Goal: Information Seeking & Learning: Learn about a topic

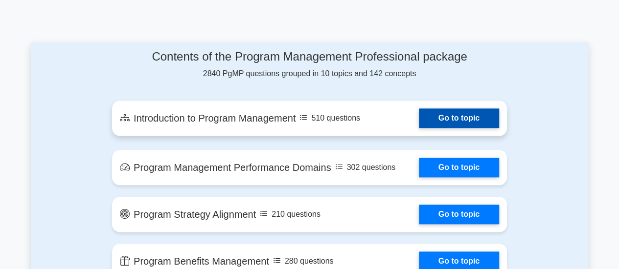
scroll to position [489, 0]
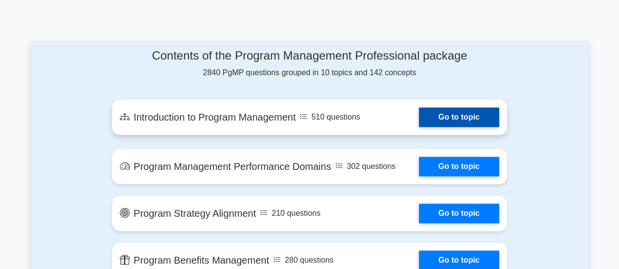
click at [428, 117] on link "Go to topic" at bounding box center [459, 118] width 80 height 20
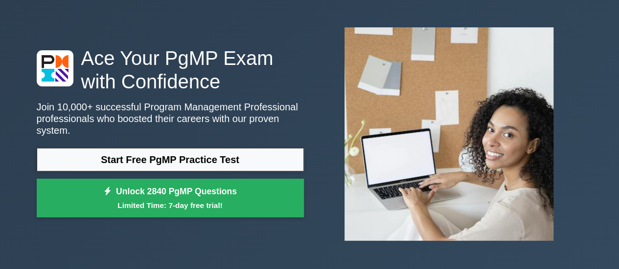
scroll to position [49, 0]
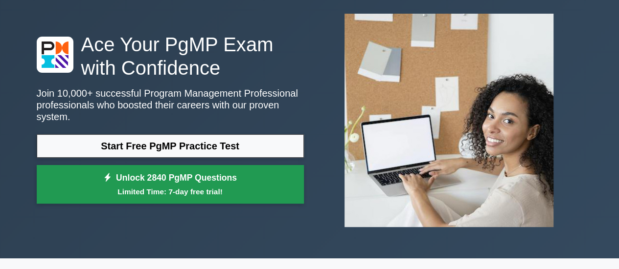
click at [181, 169] on link "Unlock 2840 PgMP Questions Limited Time: 7-day free trial!" at bounding box center [170, 184] width 267 height 39
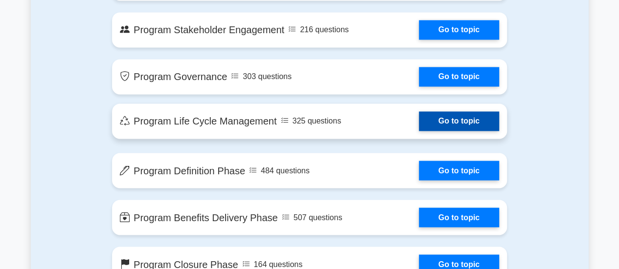
scroll to position [782, 0]
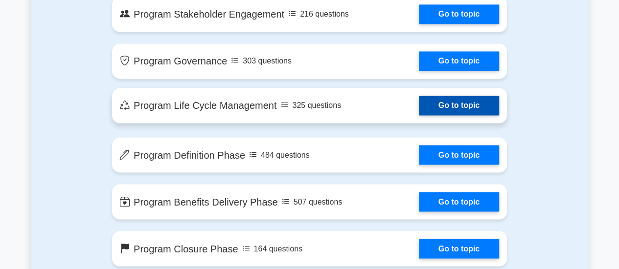
click at [419, 106] on link "Go to topic" at bounding box center [459, 106] width 80 height 20
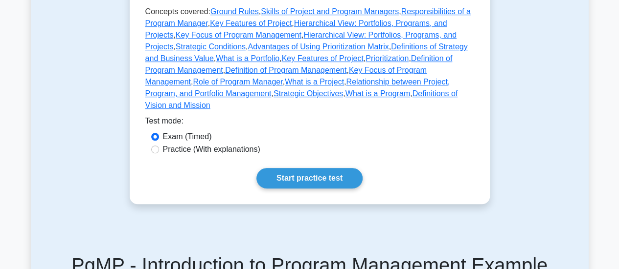
scroll to position [293, 0]
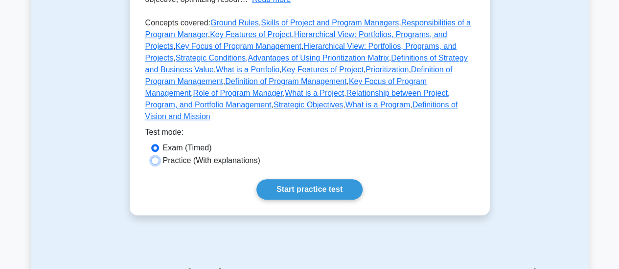
click at [156, 157] on input "Practice (With explanations)" at bounding box center [155, 161] width 8 height 8
radio input "true"
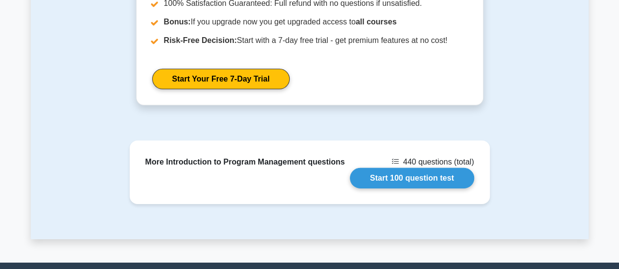
scroll to position [1467, 0]
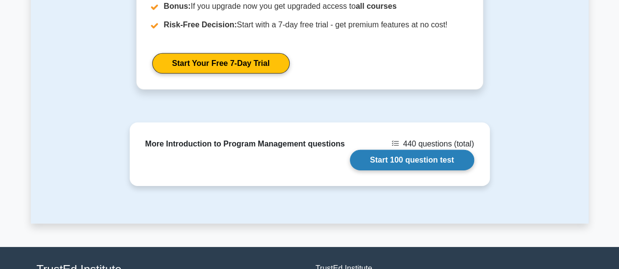
click at [386, 150] on link "Start 100 question test" at bounding box center [412, 160] width 124 height 21
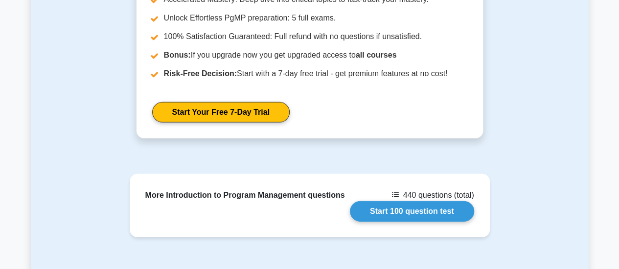
scroll to position [1369, 0]
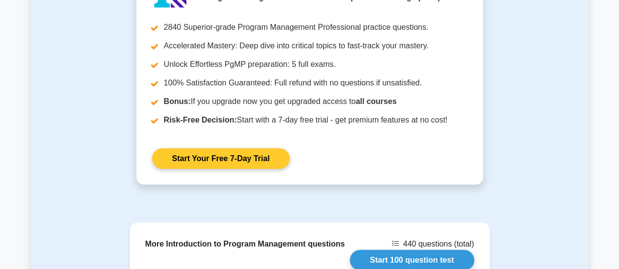
click at [253, 149] on link "Start Your Free 7-Day Trial" at bounding box center [220, 159] width 137 height 21
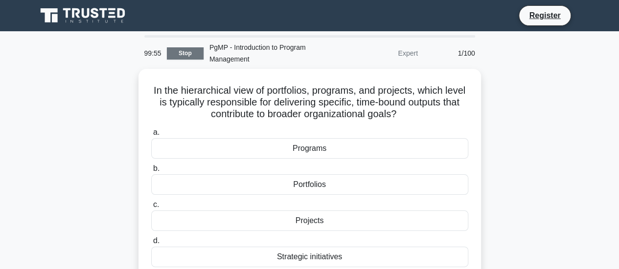
click at [196, 55] on link "Stop" at bounding box center [185, 53] width 37 height 12
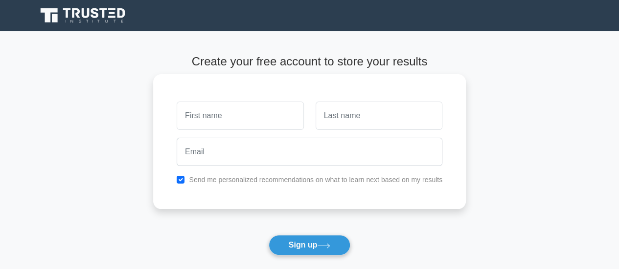
click at [252, 111] on input "text" at bounding box center [240, 116] width 127 height 28
type input "[PERSON_NAME]"
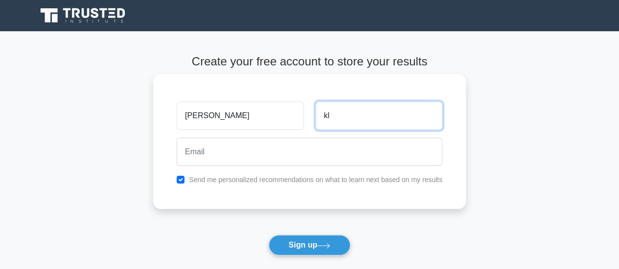
type input "k"
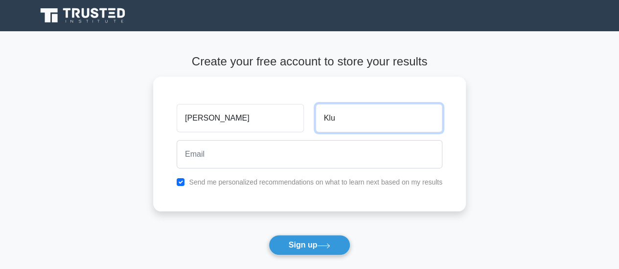
type input "Klu"
click at [95, 11] on icon at bounding box center [84, 15] width 94 height 19
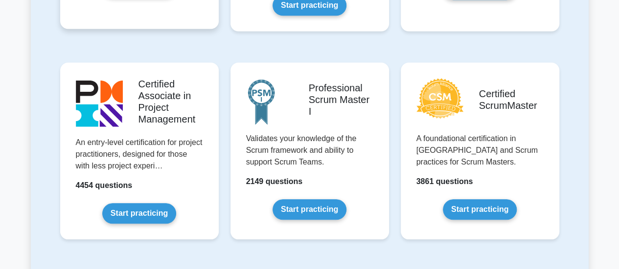
scroll to position [391, 0]
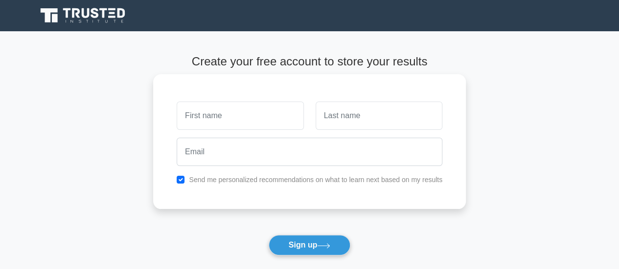
click at [248, 119] on input "text" at bounding box center [240, 116] width 127 height 28
type input "[PERSON_NAME]"
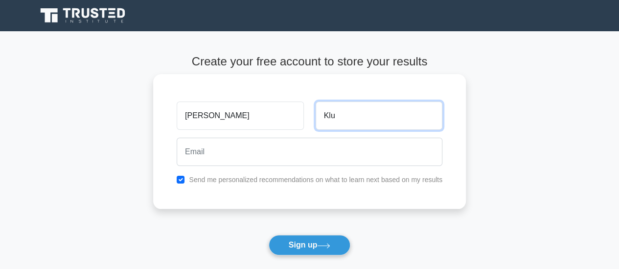
type input "Klu"
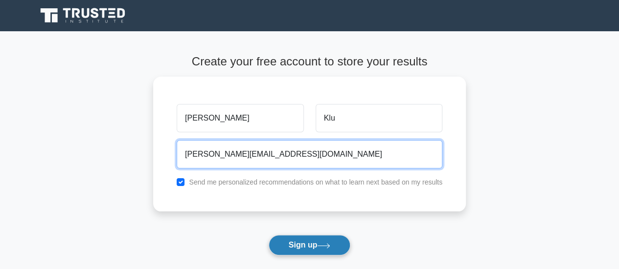
type input "[PERSON_NAME][EMAIL_ADDRESS][DOMAIN_NAME]"
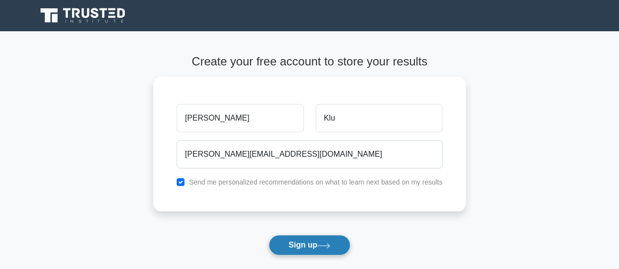
click at [294, 247] on button "Sign up" at bounding box center [309, 245] width 82 height 21
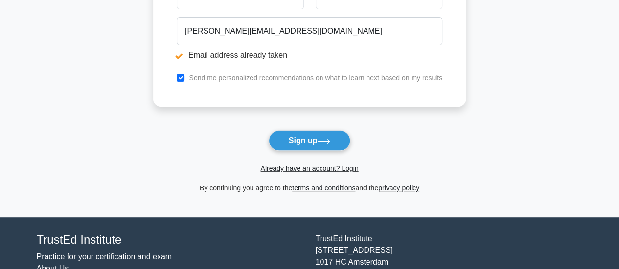
scroll to position [147, 0]
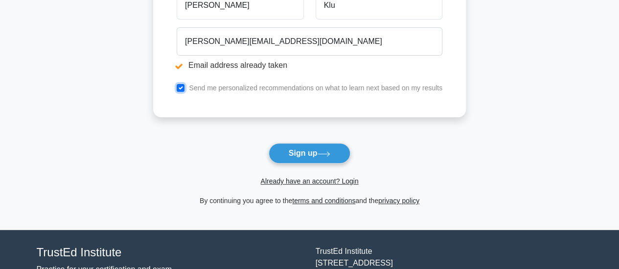
click at [179, 88] on input "checkbox" at bounding box center [181, 88] width 8 height 8
checkbox input "false"
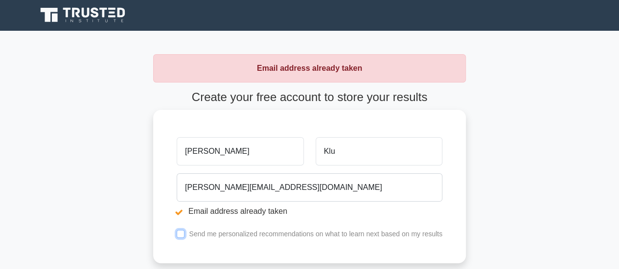
scroll to position [0, 0]
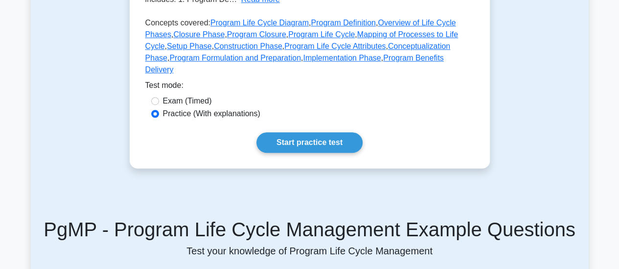
scroll to position [245, 0]
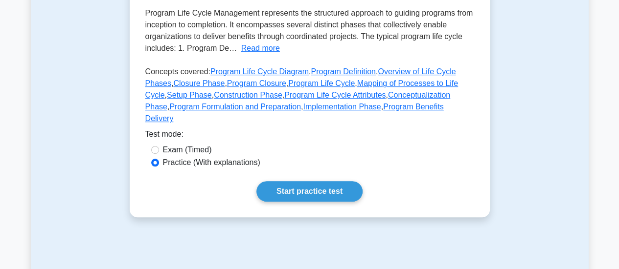
click at [197, 144] on label "Exam (Timed)" at bounding box center [187, 150] width 49 height 12
click at [159, 146] on input "Exam (Timed)" at bounding box center [155, 150] width 8 height 8
radio input "true"
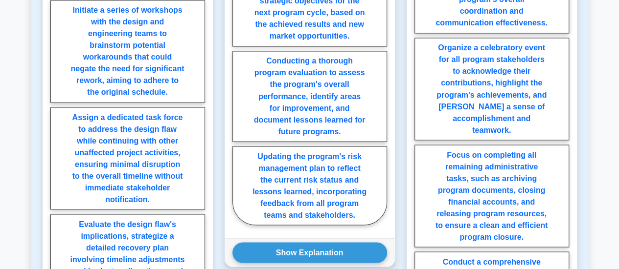
scroll to position [880, 0]
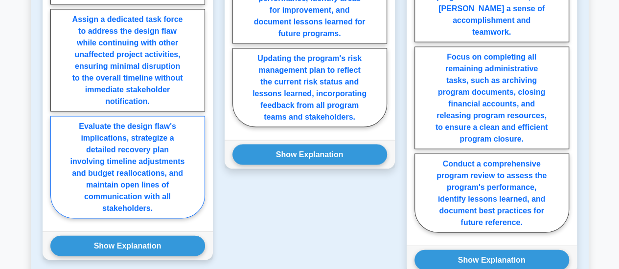
click at [107, 141] on label "Evaluate the design flaw's implications, strategize a detailed recovery plan in…" at bounding box center [127, 167] width 155 height 103
click at [57, 13] on input "Evaluate the design flaw's implications, strategize a detailed recovery plan in…" at bounding box center [53, 10] width 6 height 6
radio input "true"
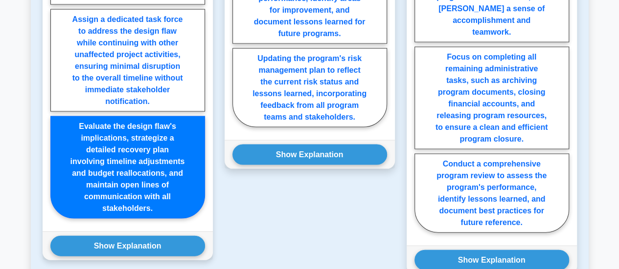
scroll to position [923, 0]
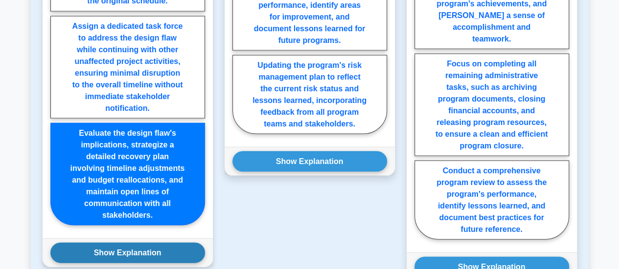
click at [129, 243] on button "Show Explanation" at bounding box center [127, 253] width 155 height 21
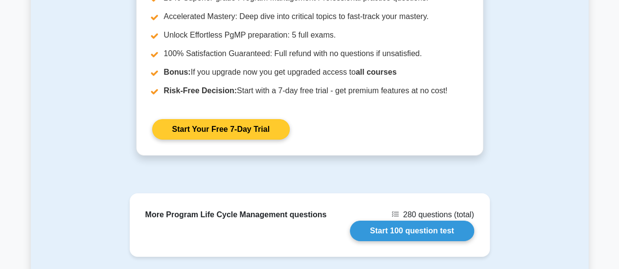
scroll to position [1614, 0]
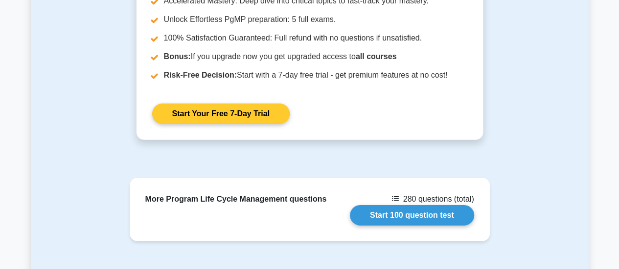
click at [262, 104] on link "Start Your Free 7-Day Trial" at bounding box center [220, 114] width 137 height 21
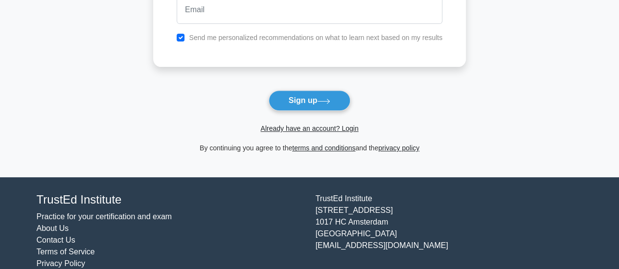
scroll to position [160, 0]
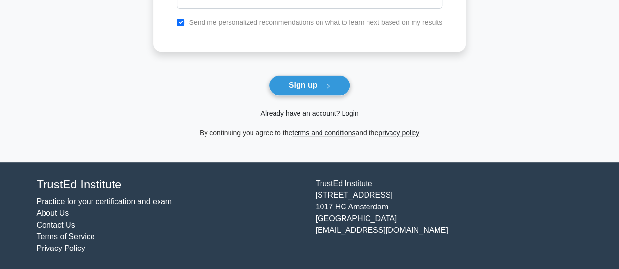
click at [297, 112] on link "Already have an account? Login" at bounding box center [309, 114] width 98 height 8
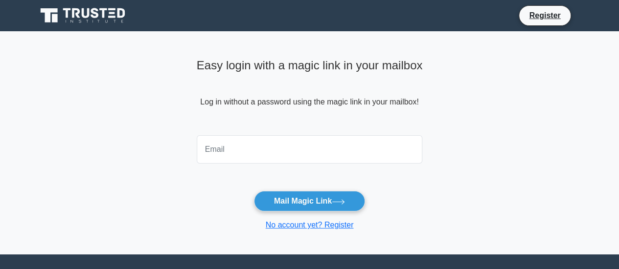
click at [270, 151] on input "email" at bounding box center [310, 149] width 226 height 28
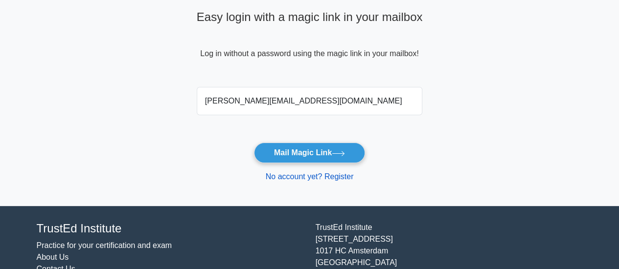
scroll to position [49, 0]
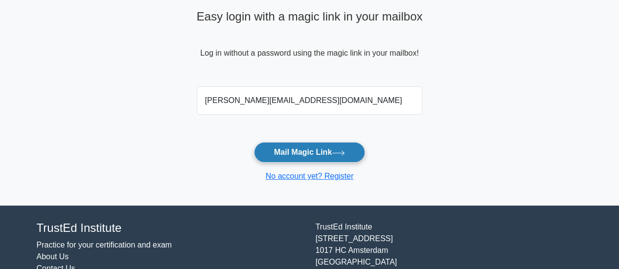
type input "nutifafa@gmail.com"
click at [335, 158] on button "Mail Magic Link" at bounding box center [309, 152] width 111 height 21
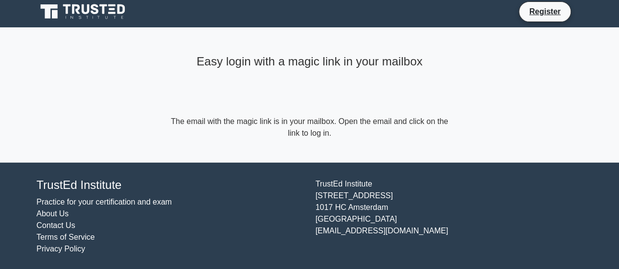
scroll to position [5, 0]
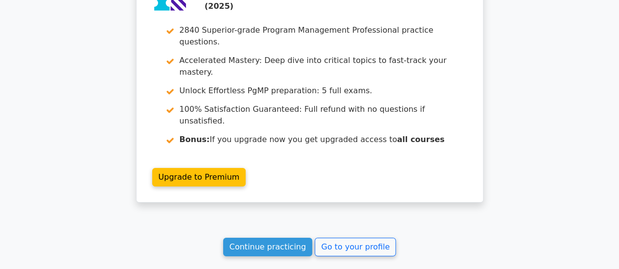
scroll to position [1491, 0]
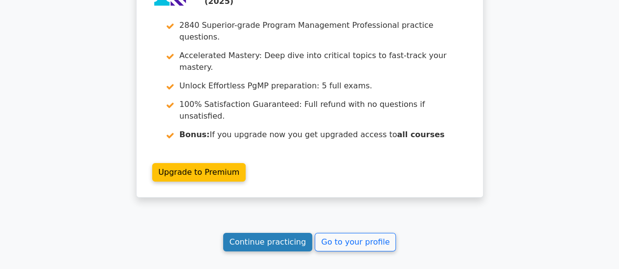
click at [279, 233] on link "Continue practicing" at bounding box center [267, 242] width 89 height 19
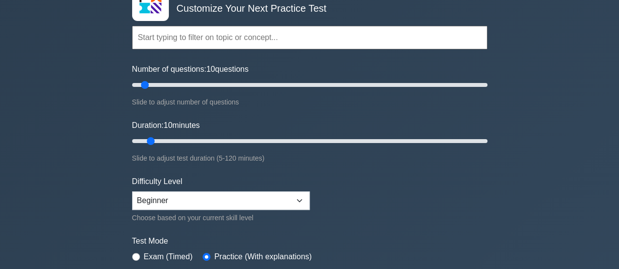
scroll to position [49, 0]
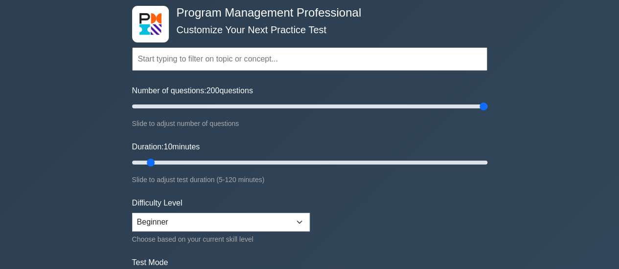
drag, startPoint x: 144, startPoint y: 108, endPoint x: 522, endPoint y: 98, distance: 378.1
click at [487, 101] on input "Number of questions: 200 questions" at bounding box center [309, 107] width 355 height 12
drag, startPoint x: 465, startPoint y: 107, endPoint x: 139, endPoint y: 116, distance: 325.8
type input "5"
click at [139, 112] on input "Number of questions: 5 questions" at bounding box center [309, 107] width 355 height 12
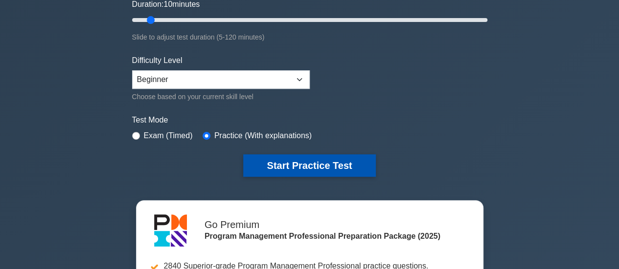
scroll to position [245, 0]
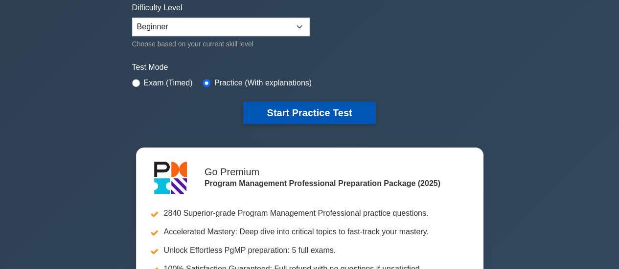
click at [291, 105] on button "Start Practice Test" at bounding box center [309, 113] width 132 height 22
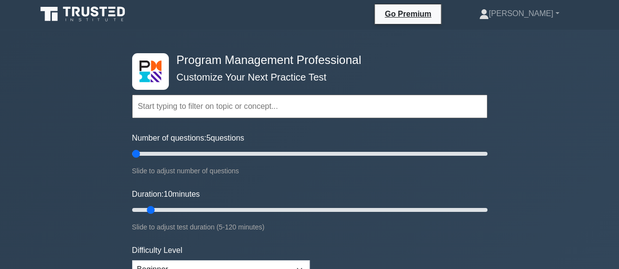
scroll to position [0, 0]
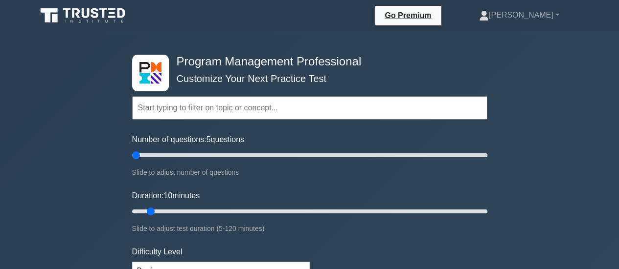
click at [185, 110] on input "text" at bounding box center [309, 107] width 355 height 23
click at [557, 15] on link "[PERSON_NAME]" at bounding box center [518, 15] width 127 height 20
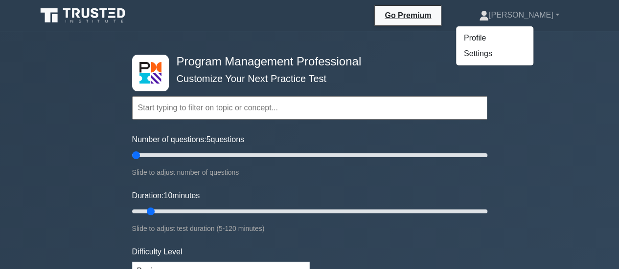
click at [582, 27] on div "Go Premium Nutifafa Profile" at bounding box center [309, 15] width 557 height 23
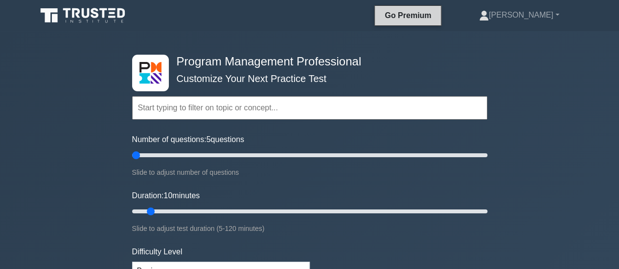
click at [418, 19] on link "Go Premium" at bounding box center [408, 15] width 58 height 12
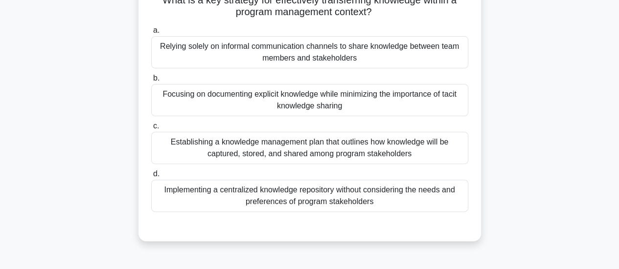
scroll to position [98, 0]
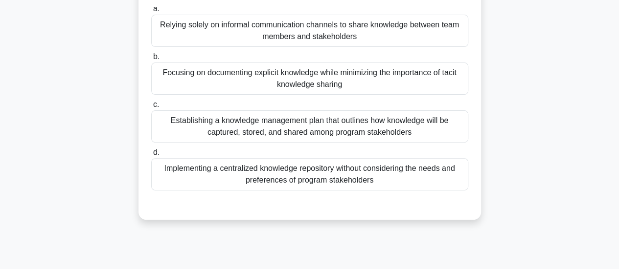
click at [324, 130] on div "Establishing a knowledge management plan that outlines how knowledge will be ca…" at bounding box center [309, 127] width 317 height 32
click at [151, 108] on input "c. Establishing a knowledge management plan that outlines how knowledge will be…" at bounding box center [151, 105] width 0 height 6
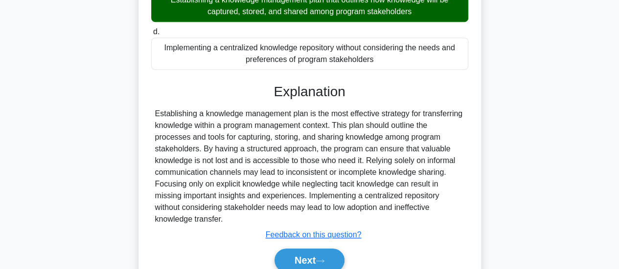
scroll to position [245, 0]
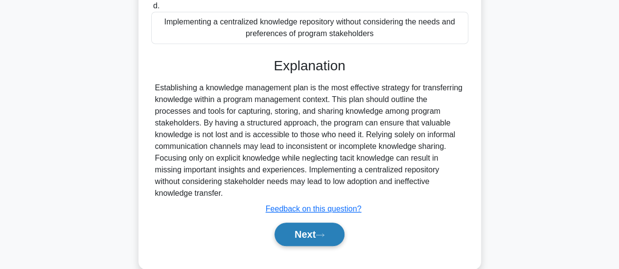
click at [327, 229] on button "Next" at bounding box center [309, 234] width 70 height 23
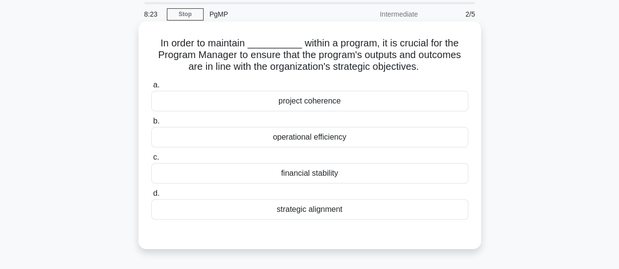
scroll to position [49, 0]
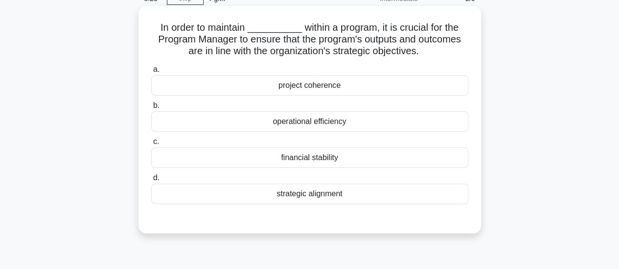
click at [308, 199] on div "strategic alignment" at bounding box center [309, 194] width 317 height 21
click at [151, 181] on input "d. strategic alignment" at bounding box center [151, 178] width 0 height 6
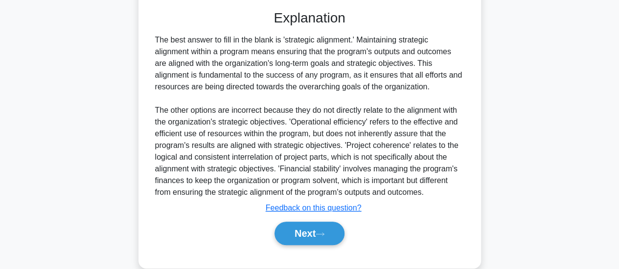
scroll to position [273, 0]
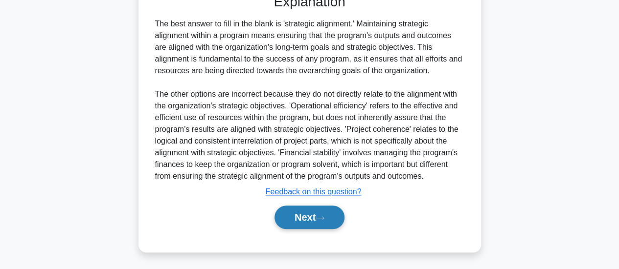
click at [310, 209] on button "Next" at bounding box center [309, 217] width 70 height 23
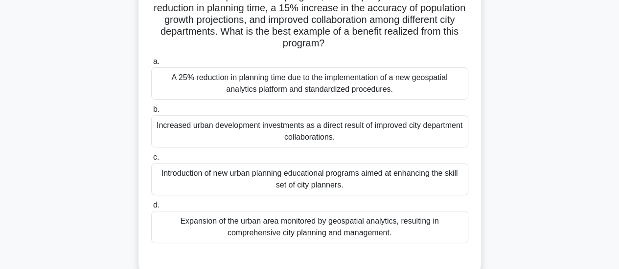
scroll to position [112, 0]
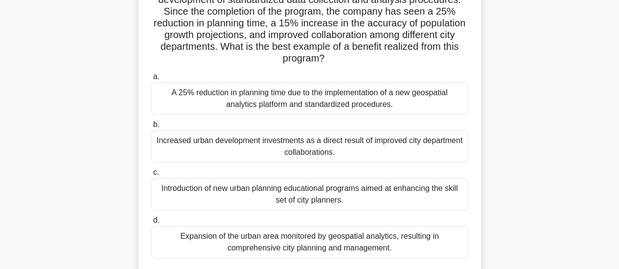
click at [304, 99] on div "A 25% reduction in planning time due to the implementation of a new geospatial …" at bounding box center [309, 99] width 317 height 32
click at [151, 80] on input "a. A 25% reduction in planning time due to the implementation of a new geospati…" at bounding box center [151, 77] width 0 height 6
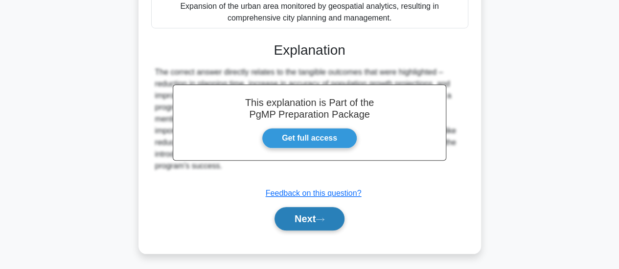
scroll to position [344, 0]
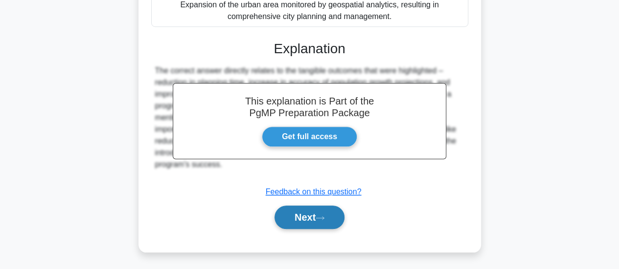
click at [324, 220] on icon at bounding box center [319, 218] width 9 height 5
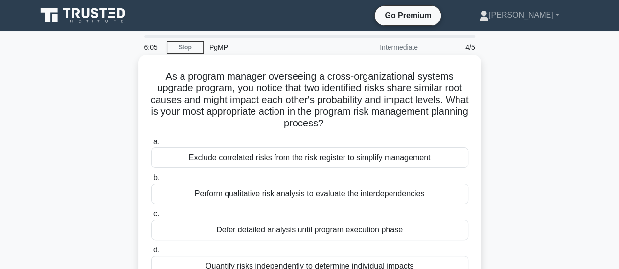
scroll to position [49, 0]
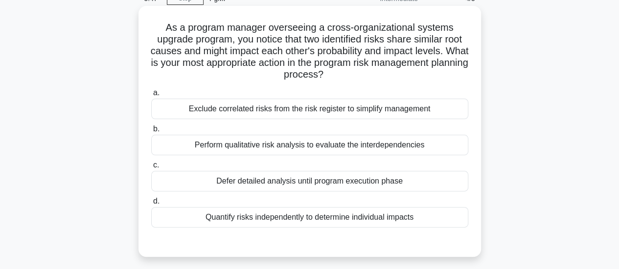
click at [339, 149] on div "Perform qualitative risk analysis to evaluate the interdependencies" at bounding box center [309, 145] width 317 height 21
click at [151, 133] on input "b. Perform qualitative risk analysis to evaluate the interdependencies" at bounding box center [151, 129] width 0 height 6
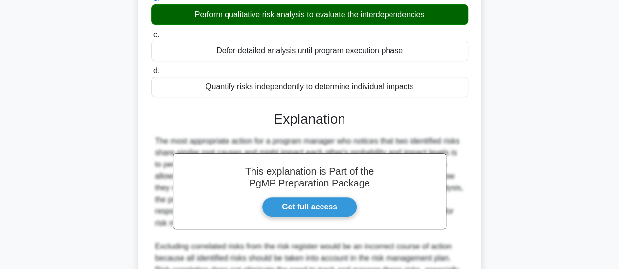
scroll to position [245, 0]
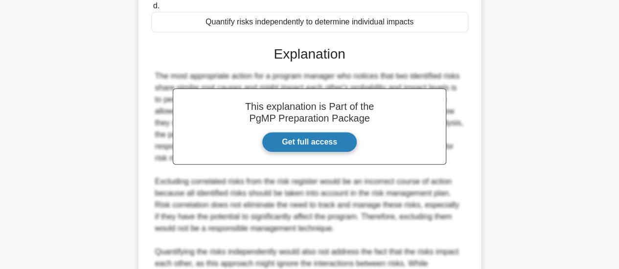
click at [336, 146] on link "Get full access" at bounding box center [309, 142] width 95 height 21
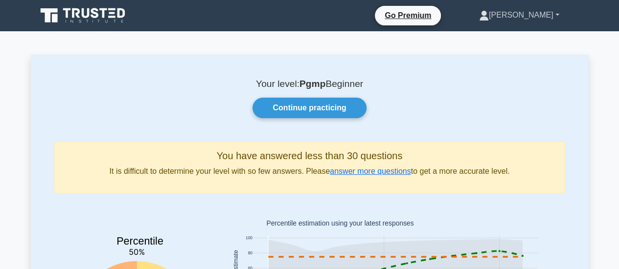
click at [552, 13] on link "[PERSON_NAME]" at bounding box center [518, 15] width 127 height 20
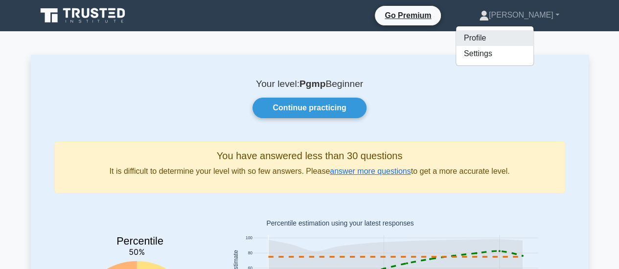
click at [498, 38] on link "Profile" at bounding box center [494, 38] width 77 height 16
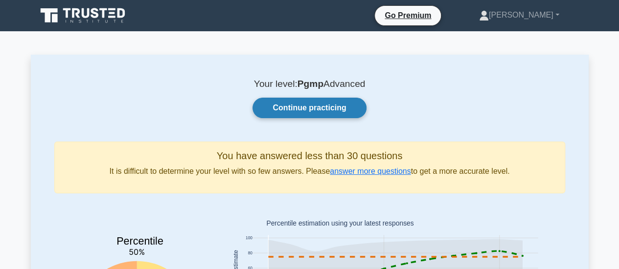
click at [322, 110] on link "Continue practicing" at bounding box center [308, 108] width 113 height 21
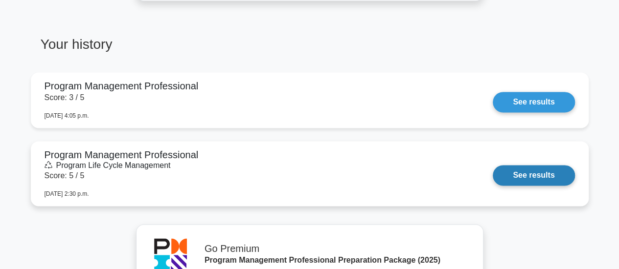
scroll to position [685, 0]
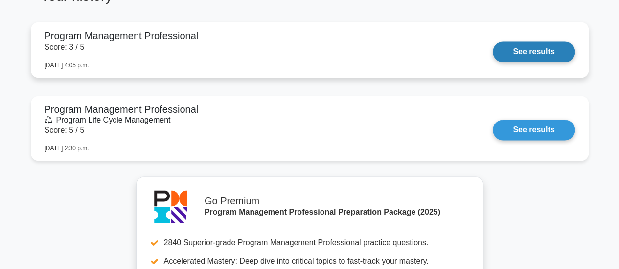
click at [525, 47] on link "See results" at bounding box center [533, 52] width 82 height 21
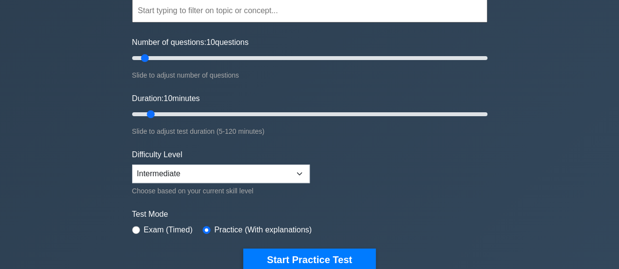
scroll to position [98, 0]
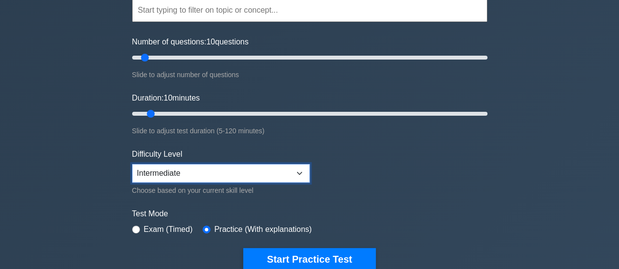
click at [229, 172] on select "Beginner Intermediate Expert" at bounding box center [221, 173] width 178 height 19
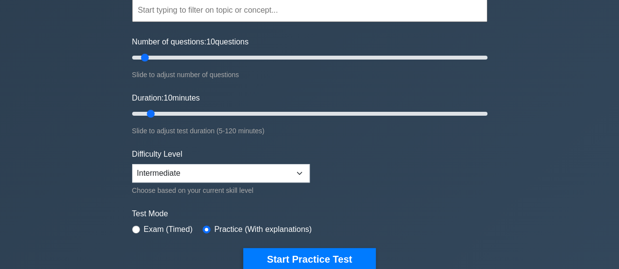
click at [406, 147] on form "Topics Introduction to Program Management Program Management Performance Domain…" at bounding box center [309, 120] width 355 height 302
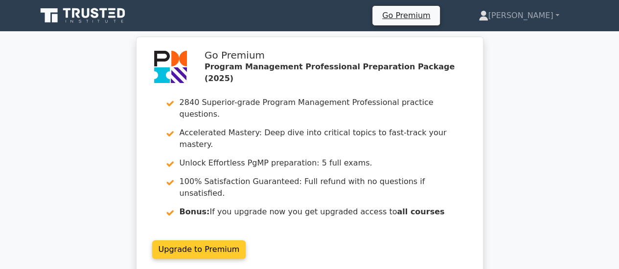
click at [186, 241] on link "Upgrade to Premium" at bounding box center [199, 250] width 94 height 19
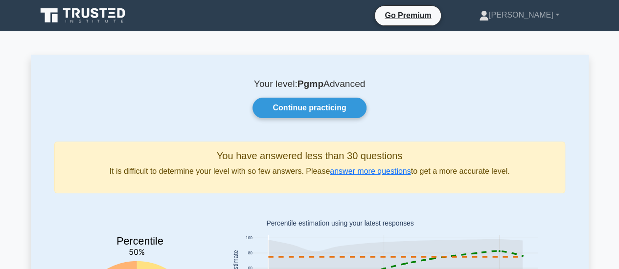
click at [103, 14] on icon at bounding box center [104, 13] width 8 height 10
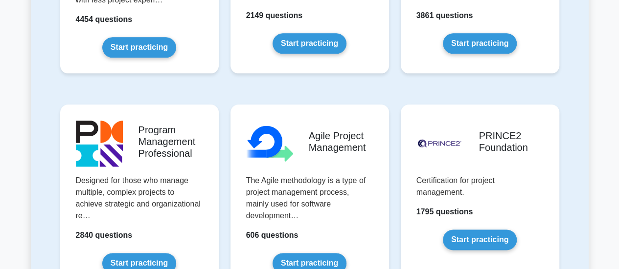
scroll to position [587, 0]
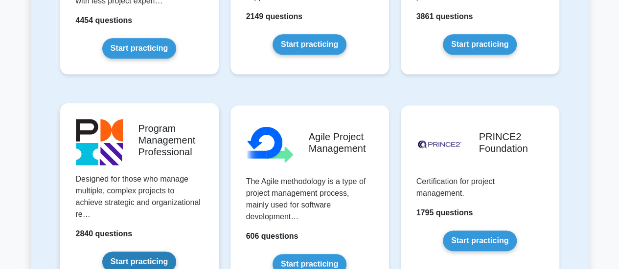
click at [149, 252] on link "Start practicing" at bounding box center [139, 262] width 74 height 21
click at [150, 252] on link "Start practicing" at bounding box center [139, 262] width 74 height 21
